Goal: Information Seeking & Learning: Learn about a topic

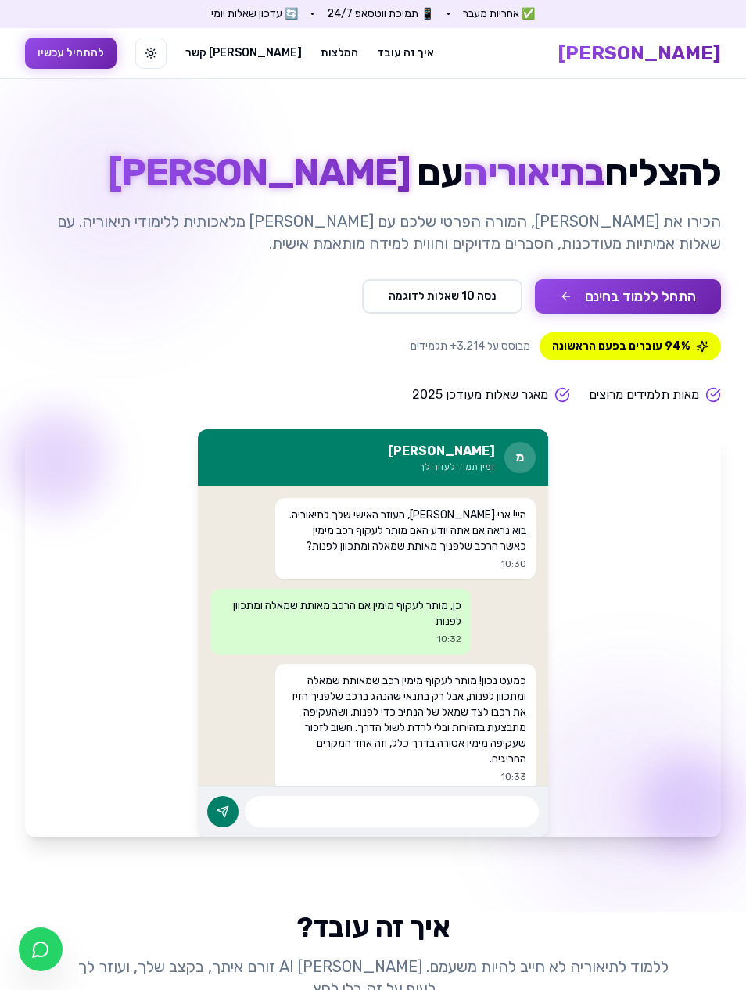
click at [651, 307] on button "התחל ללמוד בחינם" at bounding box center [628, 296] width 186 height 34
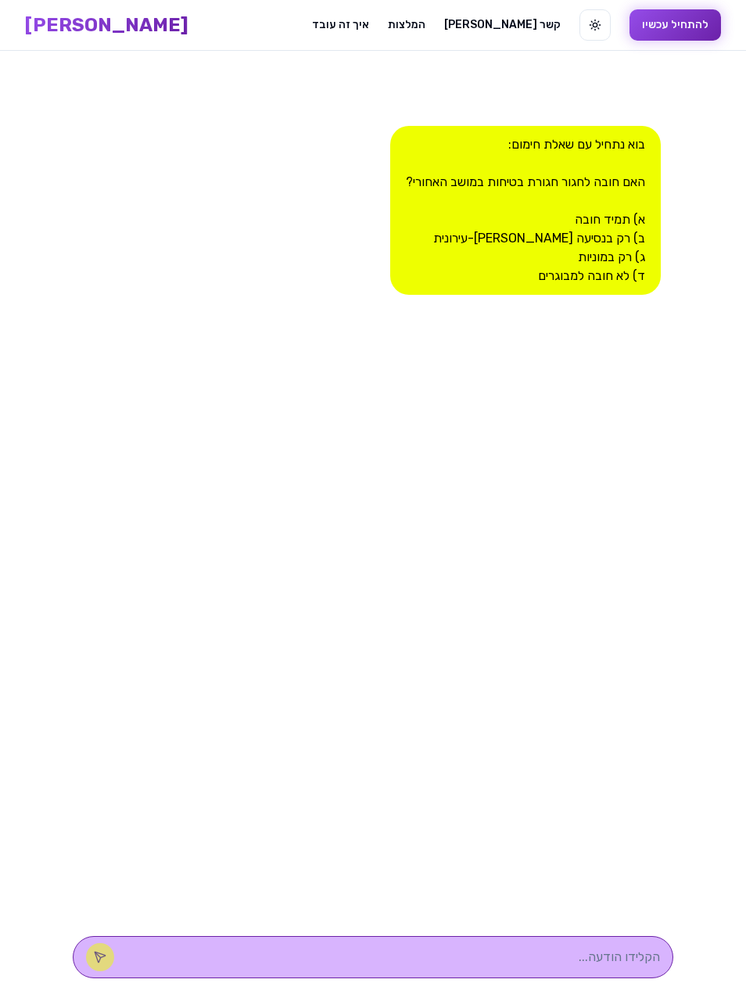
click at [637, 218] on div "בוא נתחיל עם שאלת חימום: האם חובה לחגור חגורת בטיחות במושב האחורי? א) תמיד חובה…" at bounding box center [525, 210] width 270 height 169
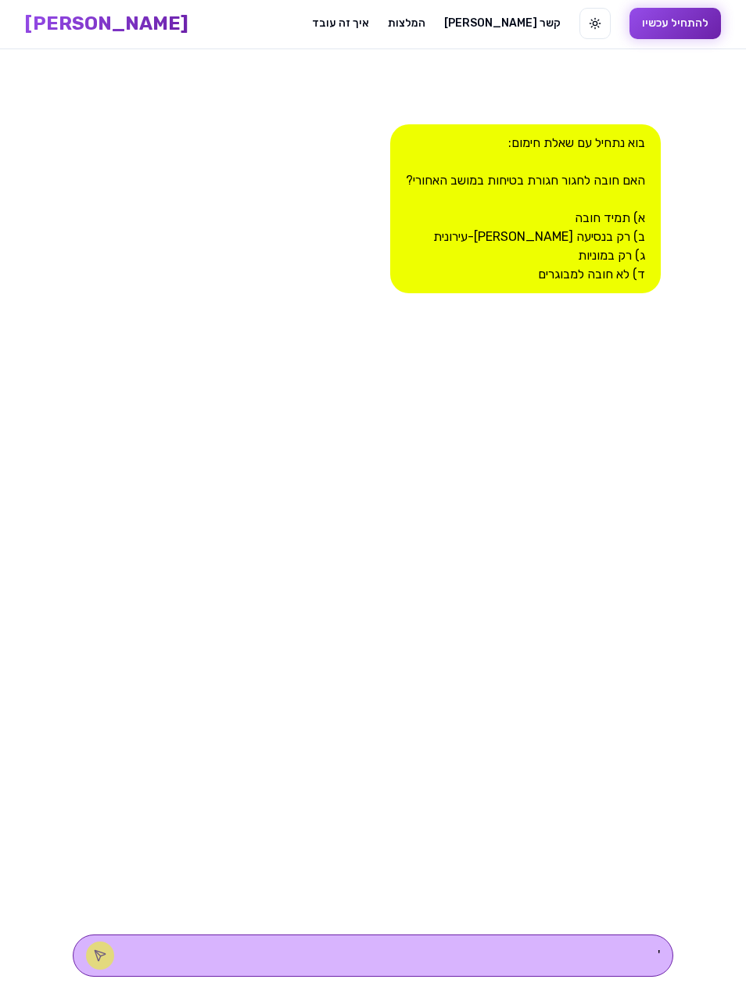
scroll to position [54, 0]
click at [584, 960] on textarea "'" at bounding box center [395, 956] width 530 height 19
click at [493, 962] on textarea "'" at bounding box center [395, 956] width 530 height 19
click at [589, 961] on textarea "'" at bounding box center [395, 956] width 530 height 19
click at [588, 961] on textarea "'" at bounding box center [395, 956] width 530 height 19
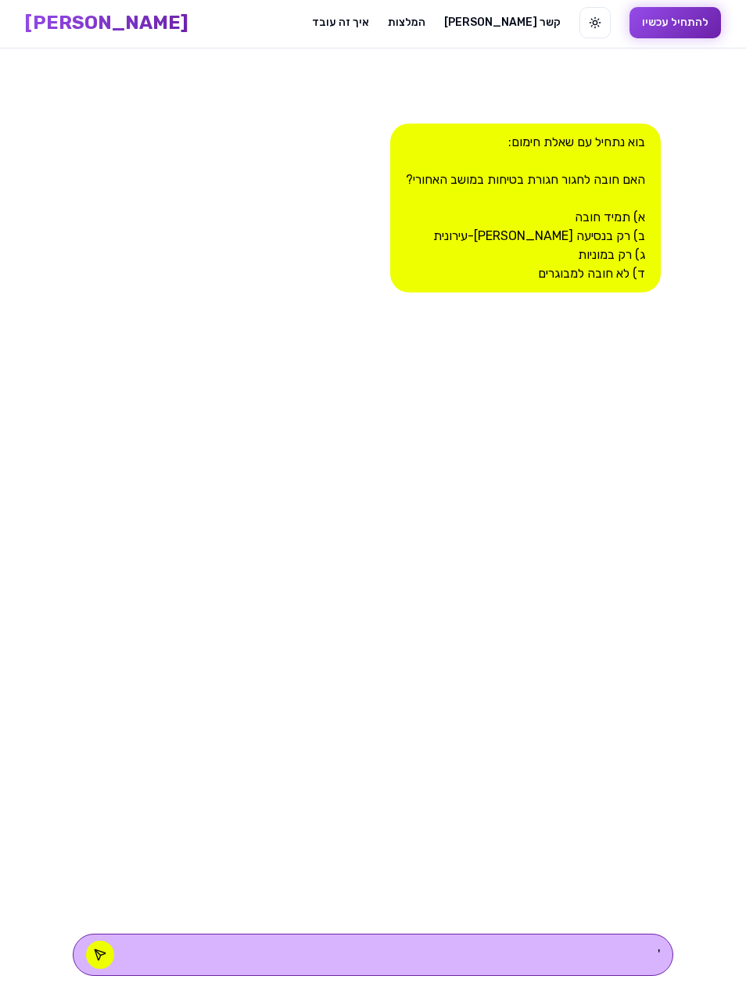
click at [571, 947] on textarea "'" at bounding box center [395, 956] width 530 height 19
click at [488, 959] on textarea "'" at bounding box center [395, 956] width 530 height 19
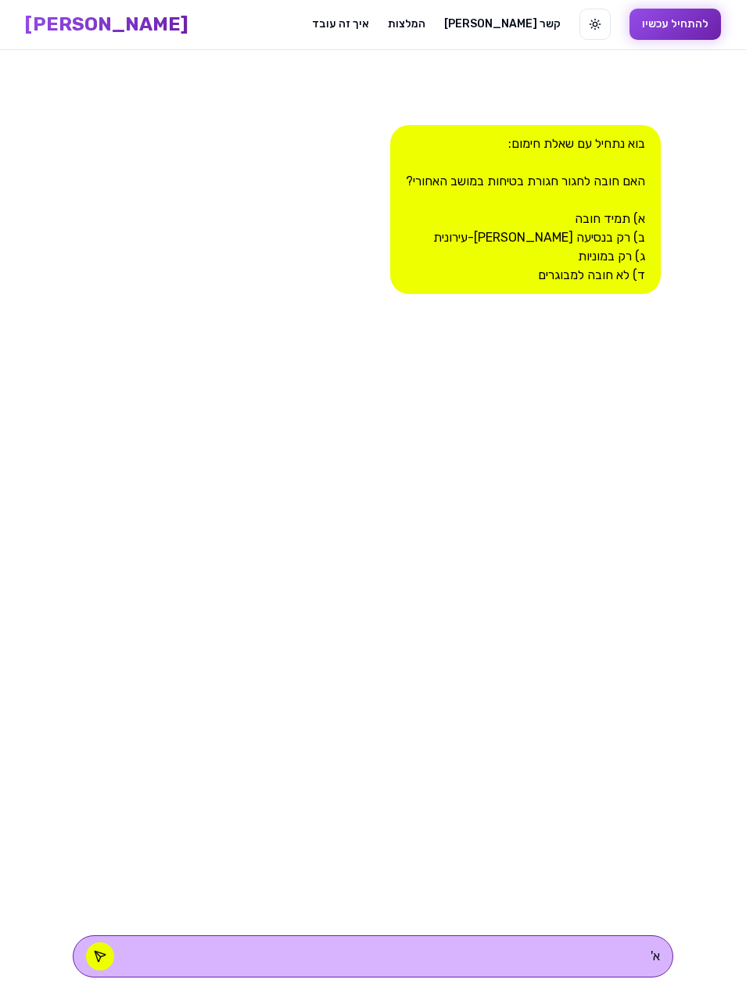
type textarea "א'"
click at [114, 970] on button at bounding box center [100, 956] width 28 height 28
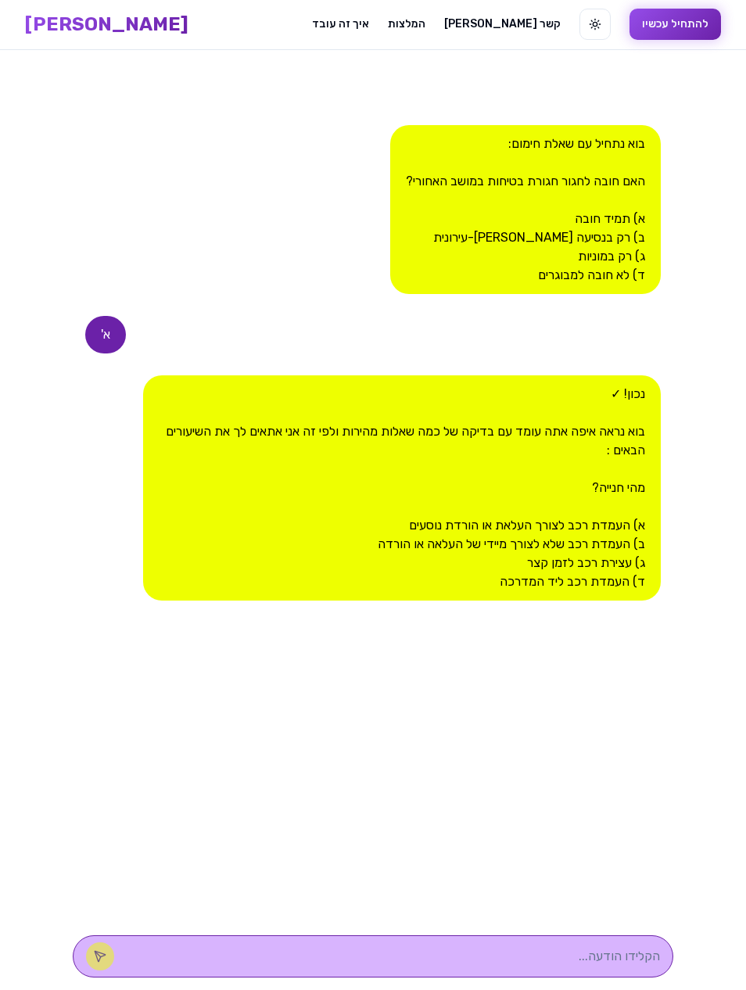
click at [224, 965] on textarea at bounding box center [395, 956] width 530 height 19
type textarea "א"
click at [105, 961] on icon at bounding box center [100, 956] width 10 height 10
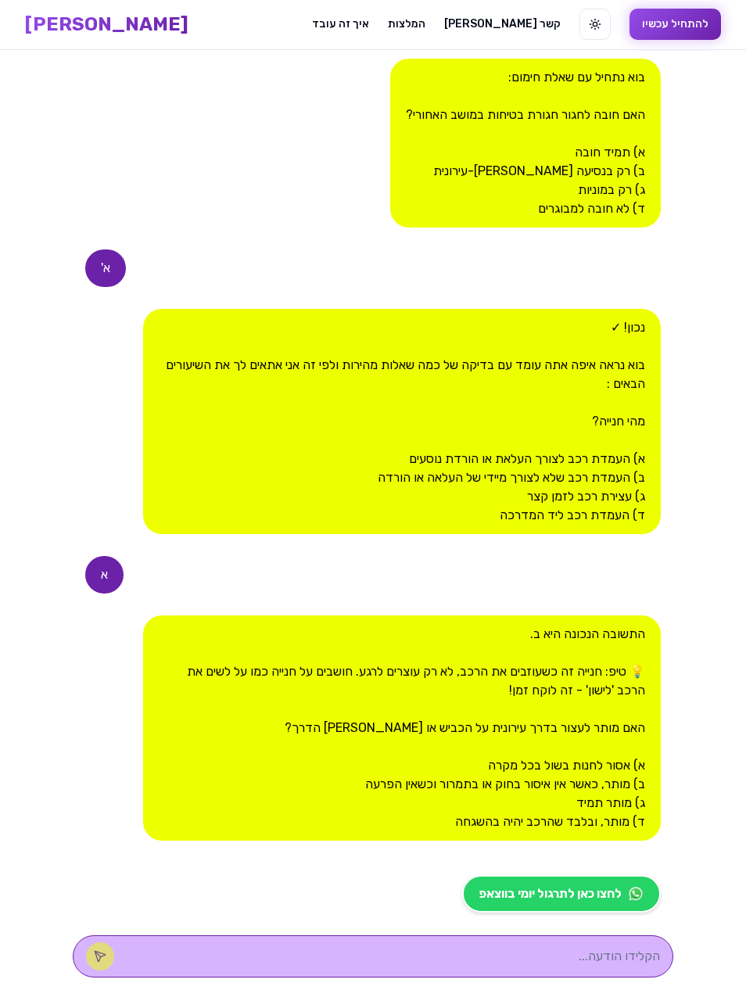
click at [209, 965] on textarea at bounding box center [395, 956] width 530 height 19
type textarea "ב"
click at [114, 970] on button at bounding box center [100, 956] width 28 height 28
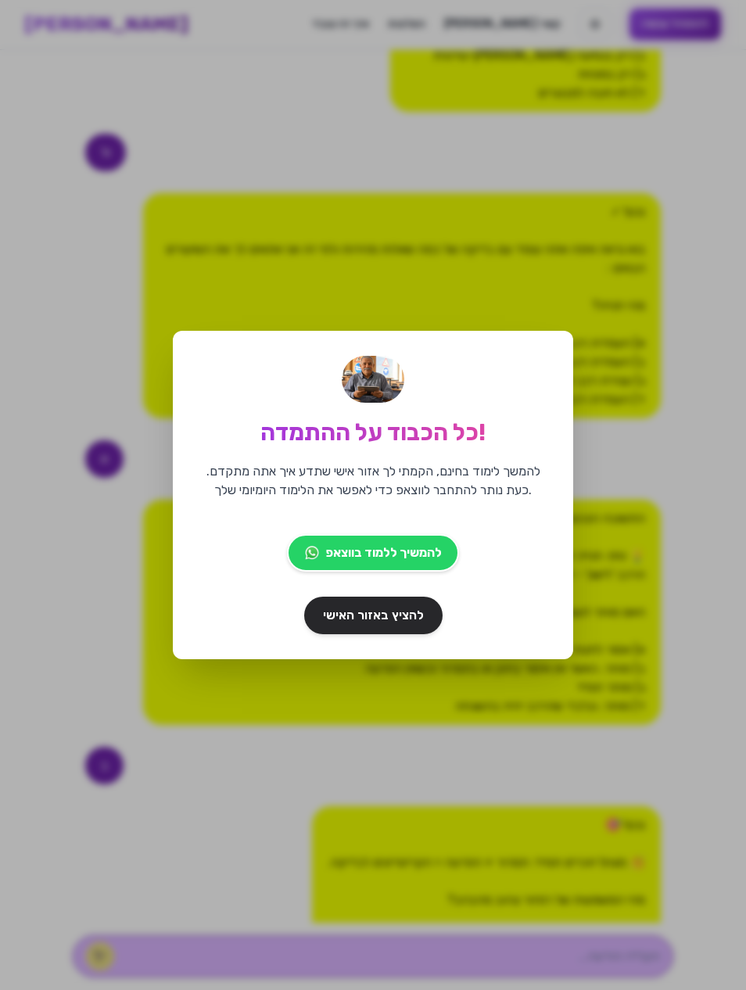
scroll to position [354, 0]
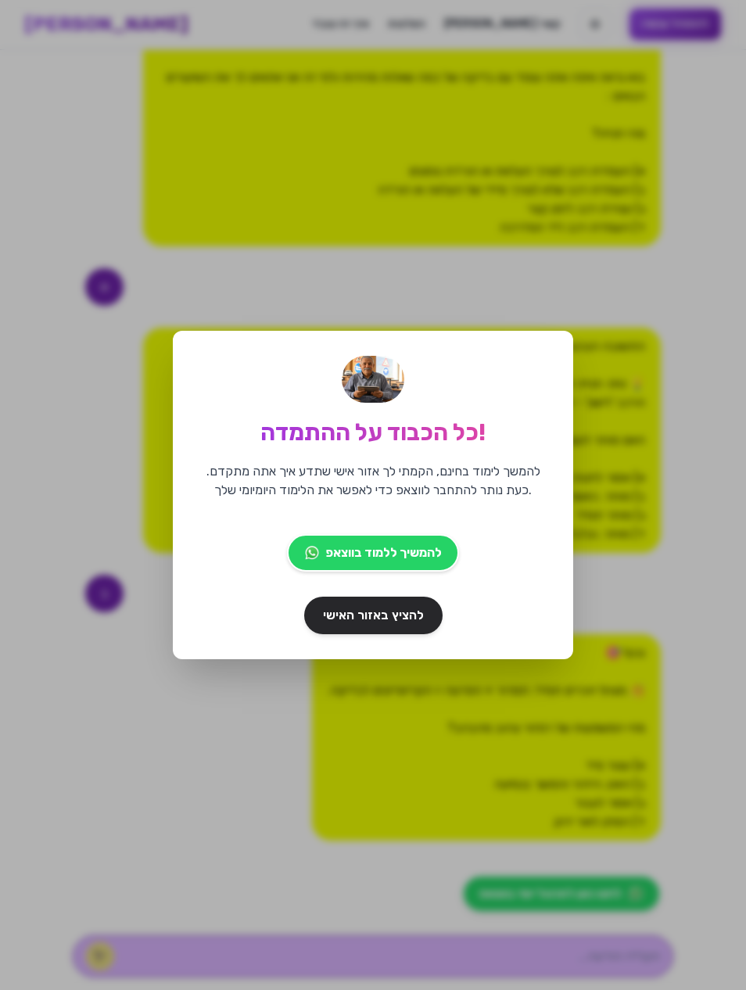
click at [66, 322] on div "כל הכבוד על ההתמדה! להמשך לימוד בחינם, הקמתי לך אזור אישי שתדע איך אתה מתקדם. כ…" at bounding box center [373, 495] width 746 height 990
click at [319, 634] on link "להציץ באזור האישי" at bounding box center [373, 615] width 138 height 38
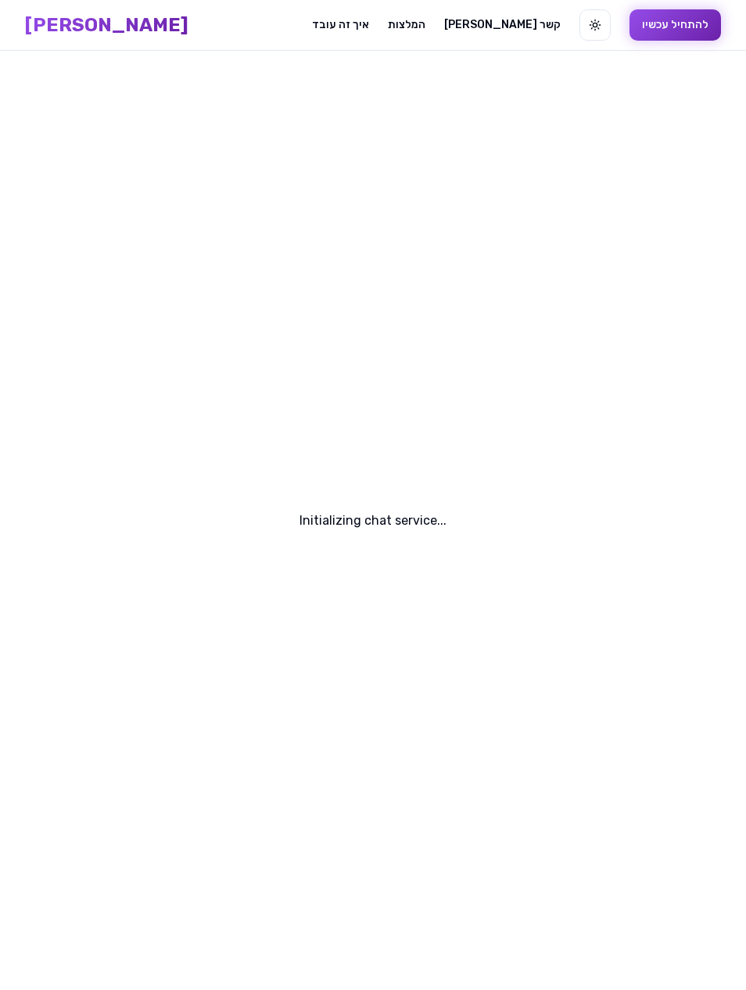
scroll to position [53, 0]
